Goal: Navigation & Orientation: Find specific page/section

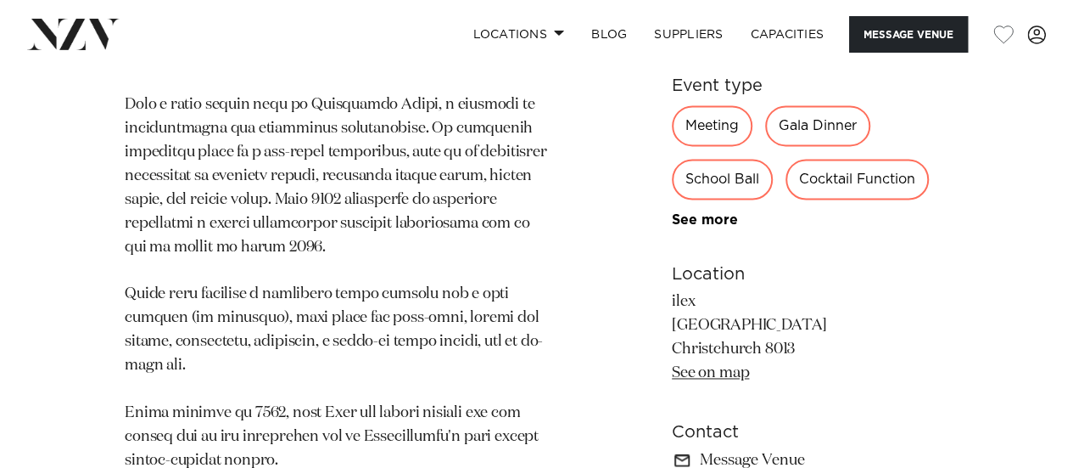
scroll to position [1151, 0]
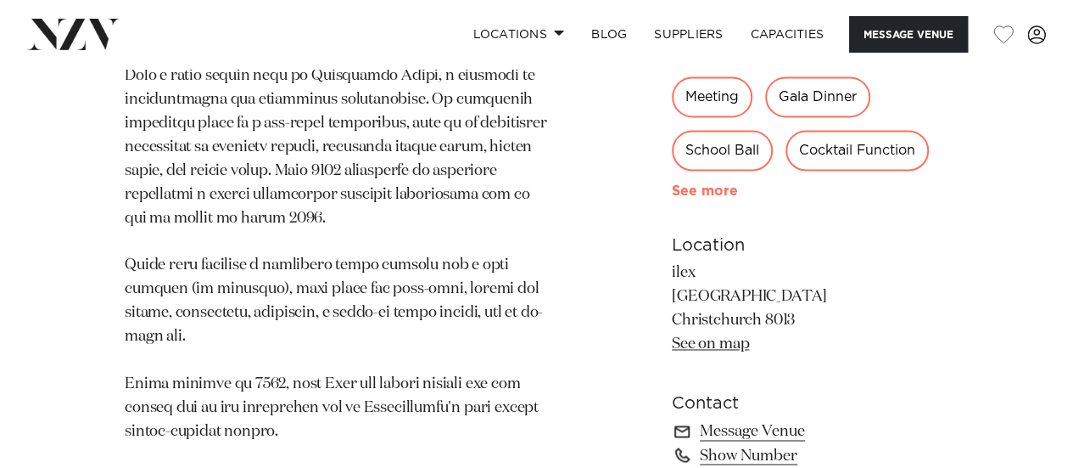
click at [722, 191] on link "See more" at bounding box center [738, 191] width 132 height 14
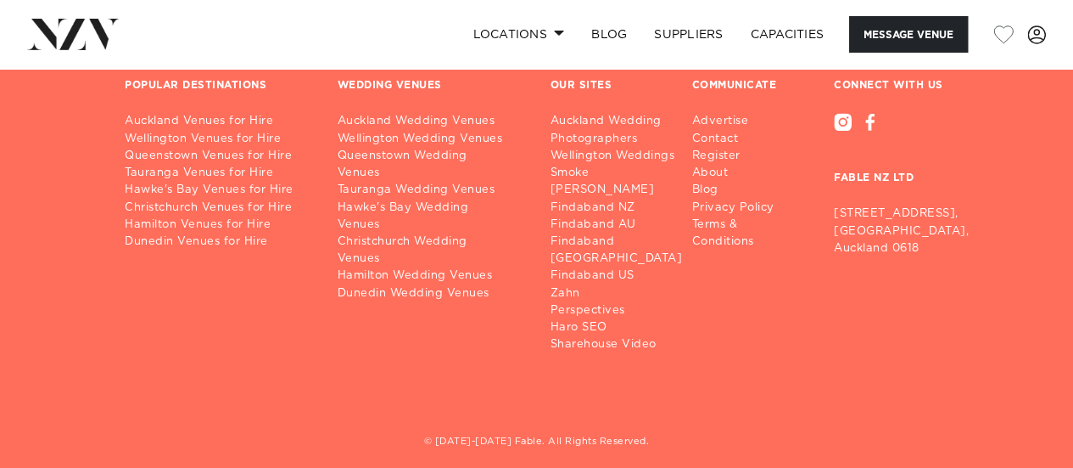
scroll to position [4278, 0]
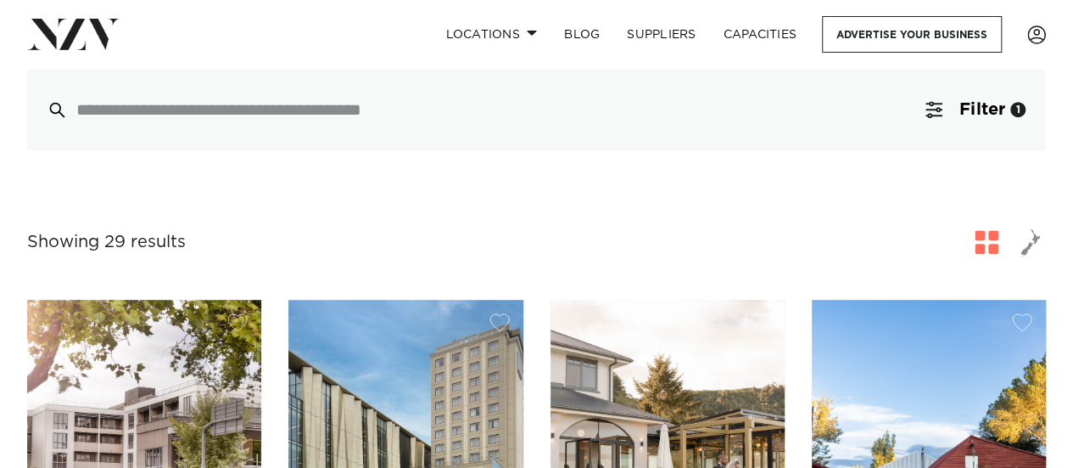
scroll to position [340, 0]
